Goal: Transaction & Acquisition: Purchase product/service

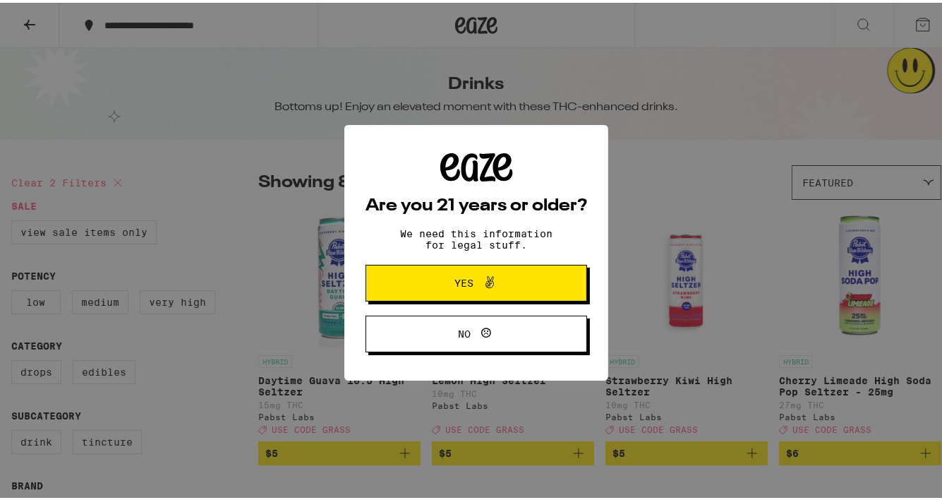
click at [455, 277] on span "Yes" at bounding box center [464, 280] width 19 height 10
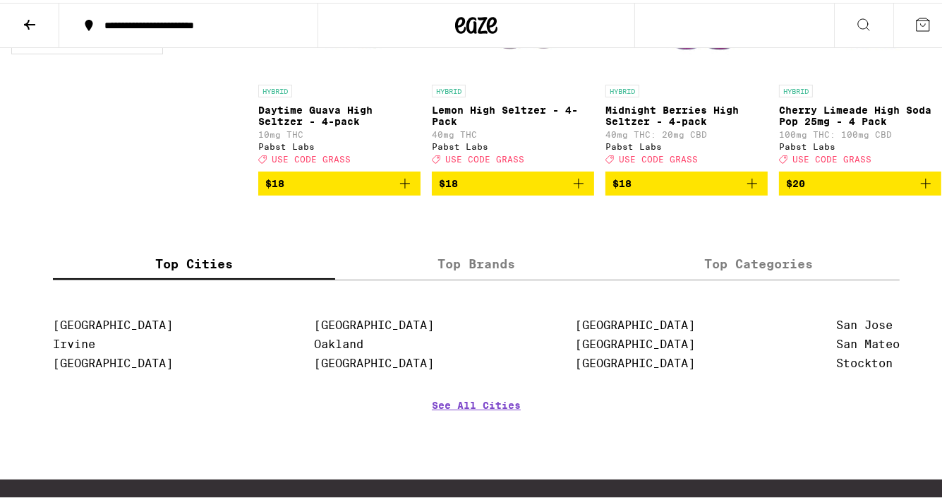
scroll to position [565, 0]
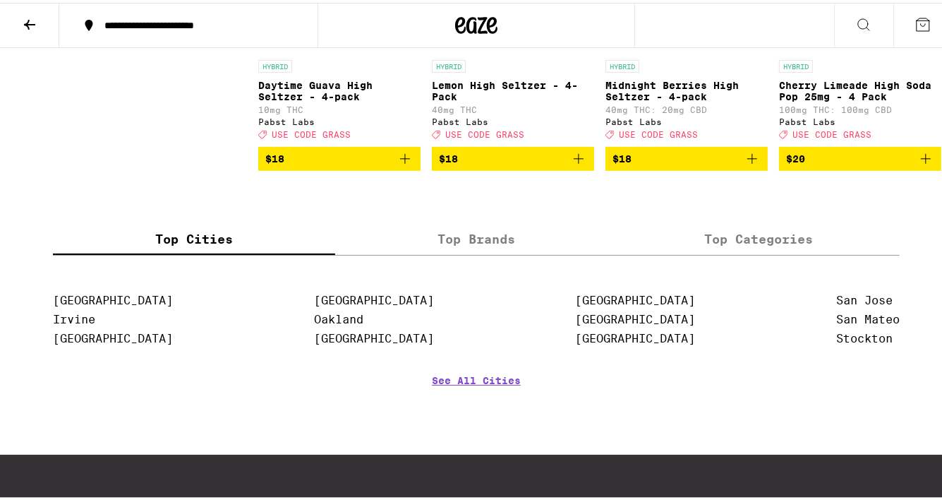
click at [467, 399] on link "See All Cities" at bounding box center [476, 398] width 89 height 52
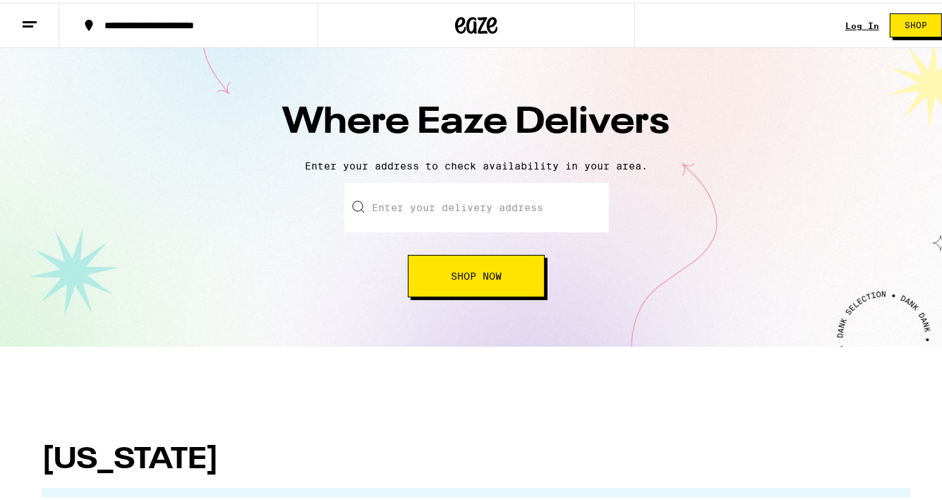
click at [469, 213] on input "text" at bounding box center [476, 204] width 265 height 49
click at [457, 210] on input "text" at bounding box center [476, 204] width 265 height 49
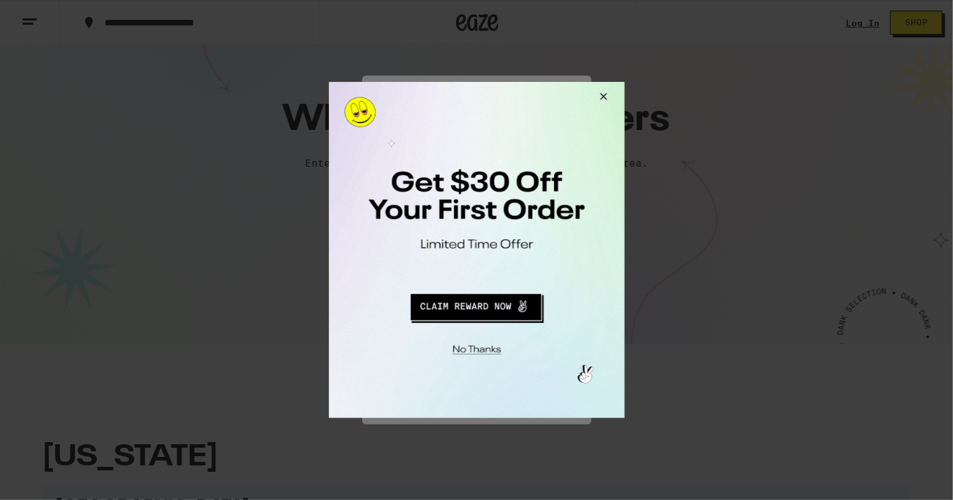
type input "[STREET_ADDRESS][US_STATE]"
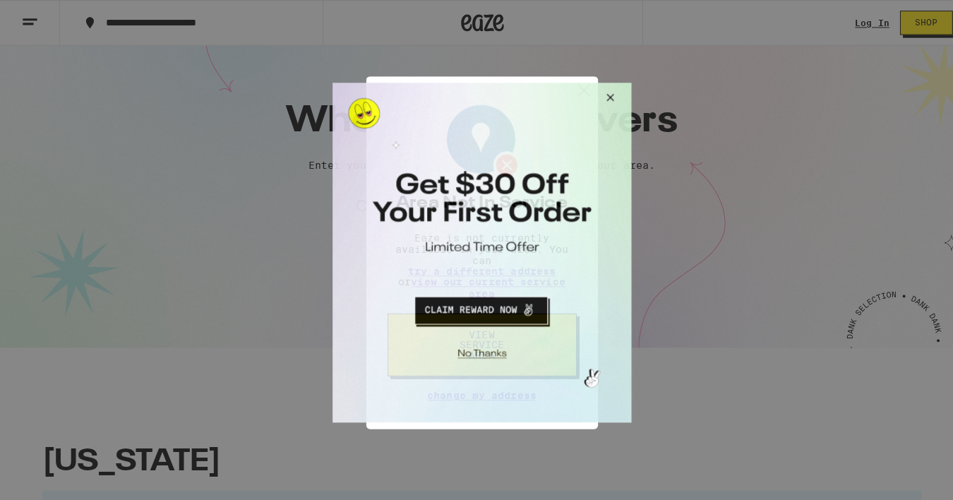
click at [605, 98] on button "Close Modal" at bounding box center [604, 100] width 38 height 34
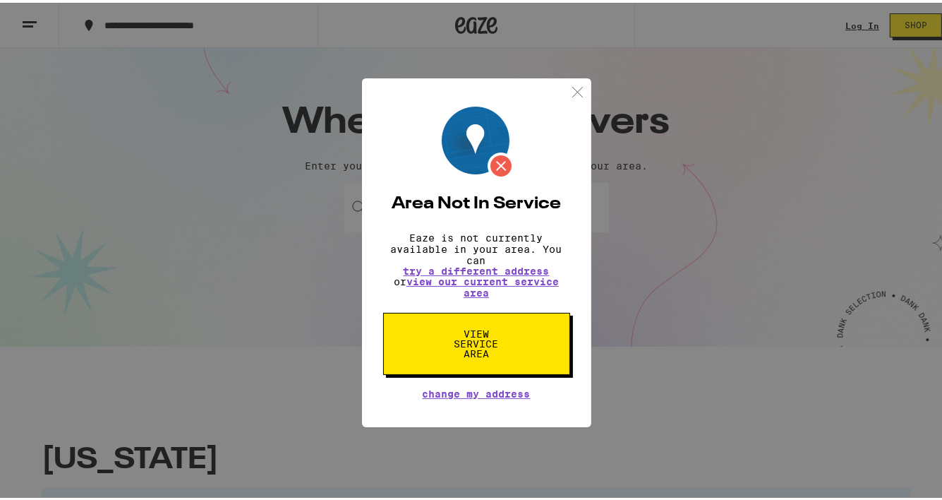
click at [498, 341] on span "View Service Area" at bounding box center [476, 341] width 73 height 30
click at [483, 344] on span "View Service Area" at bounding box center [476, 341] width 73 height 30
click at [472, 345] on span "View Service Area" at bounding box center [476, 341] width 73 height 30
click at [462, 370] on button "View Service Area" at bounding box center [476, 341] width 187 height 62
click at [569, 83] on img at bounding box center [578, 89] width 18 height 18
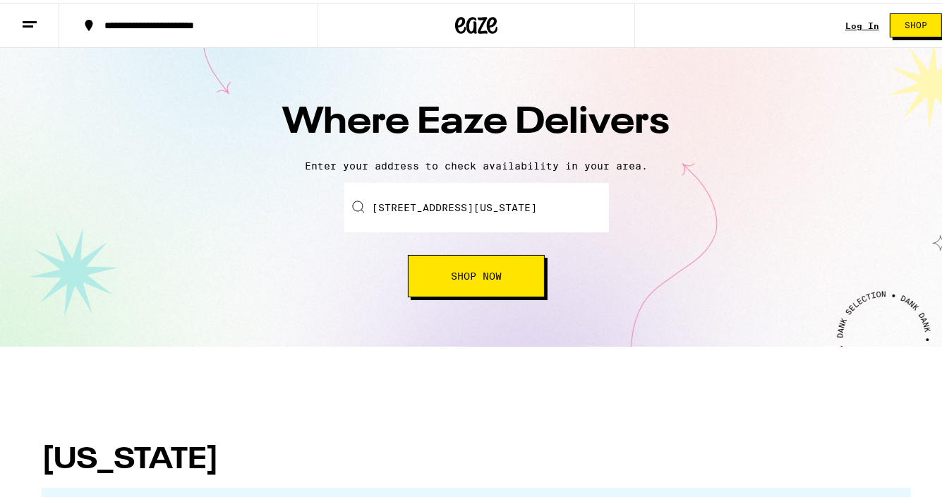
click at [570, 83] on div "Where Eaze Delivers Enter your address to check availability in your area. Ente…" at bounding box center [476, 194] width 953 height 298
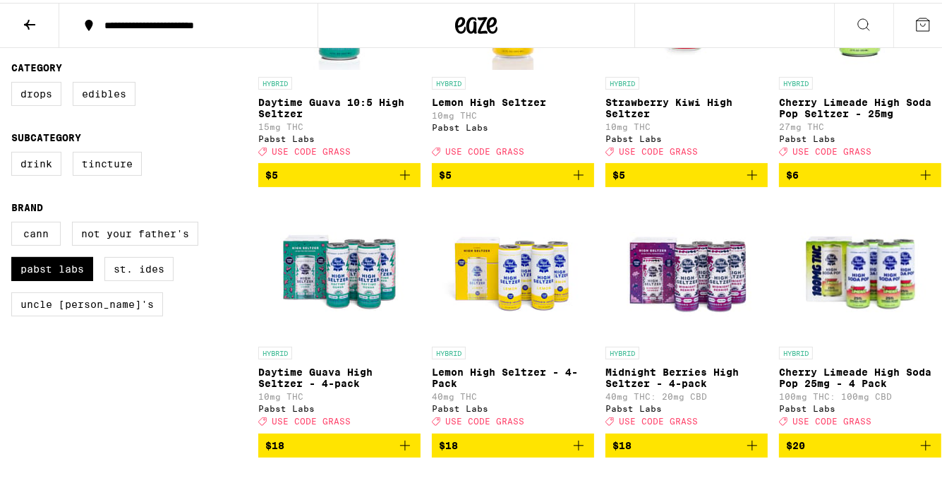
scroll to position [353, 0]
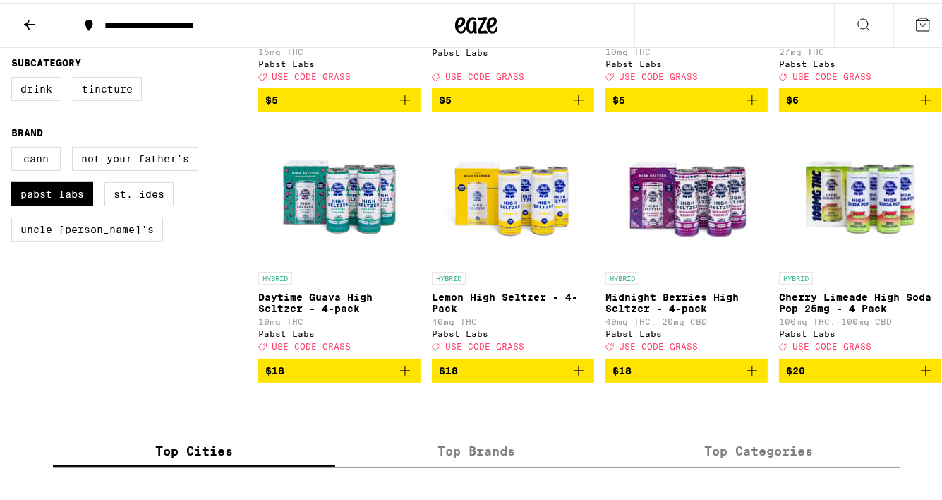
click at [348, 228] on img "Open page for Daytime Guava High Seltzer - 4-pack from Pabst Labs" at bounding box center [339, 191] width 141 height 141
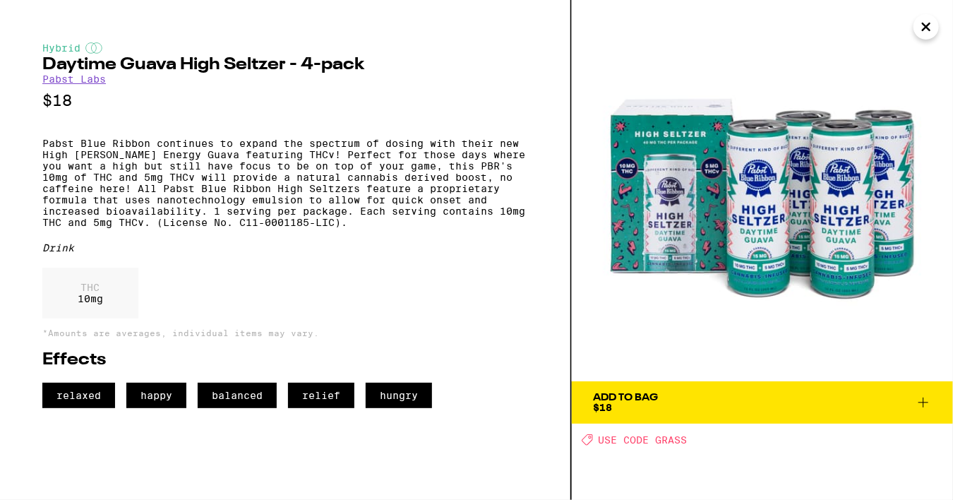
click at [861, 398] on span "Add To Bag $18" at bounding box center [762, 402] width 339 height 20
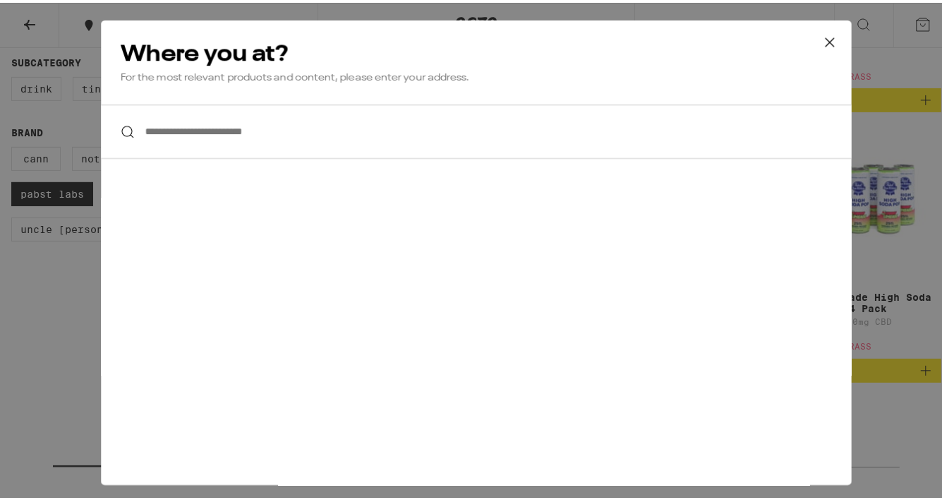
click at [279, 126] on input "**********" at bounding box center [476, 129] width 751 height 54
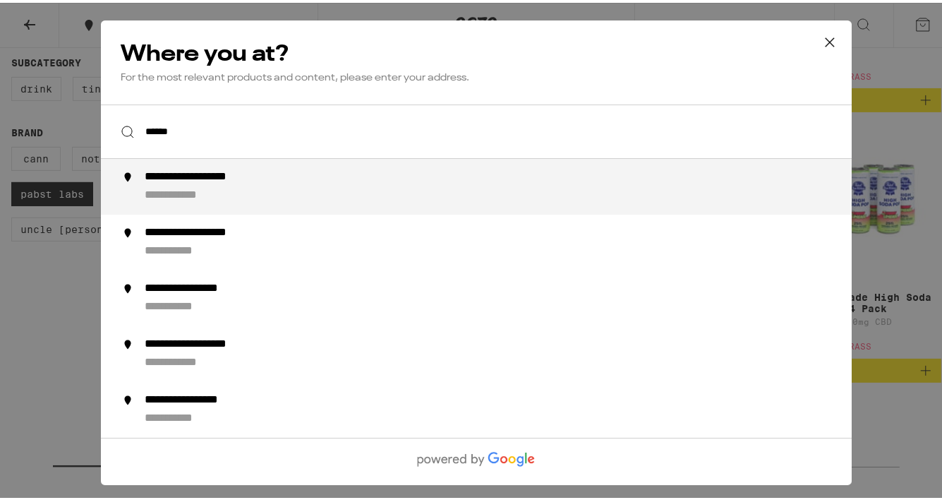
click at [345, 181] on div "**********" at bounding box center [505, 183] width 720 height 33
type input "**********"
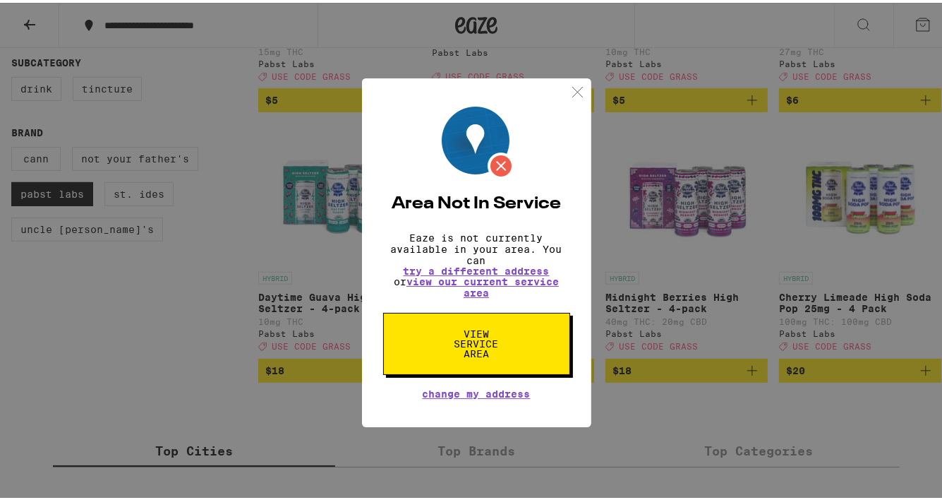
click at [579, 90] on img at bounding box center [578, 89] width 18 height 18
